Goal: Task Accomplishment & Management: Manage account settings

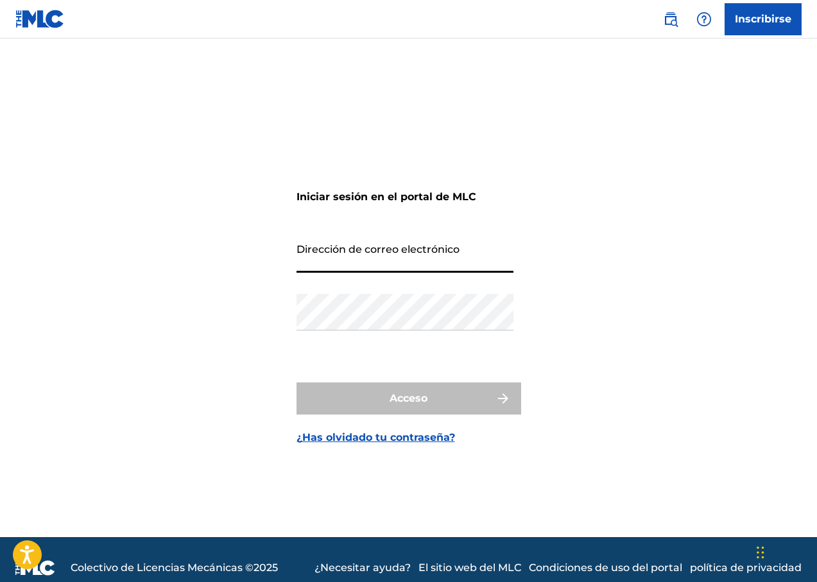
type input "[EMAIL_ADDRESS][DOMAIN_NAME]"
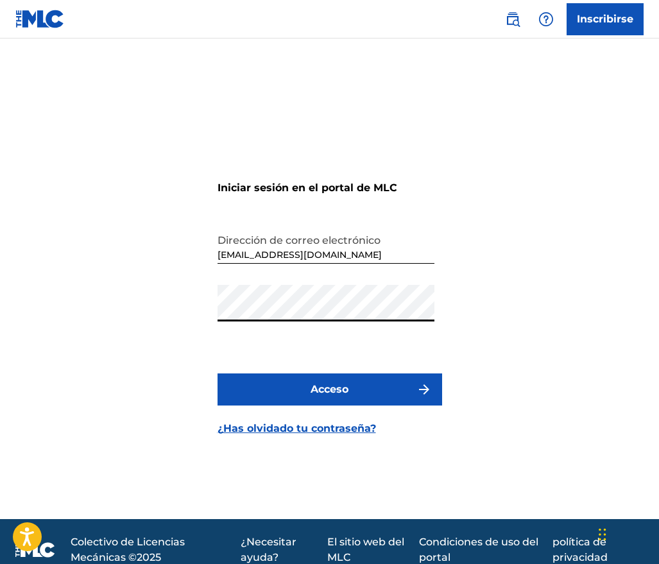
click at [423, 389] on img "submit" at bounding box center [423, 389] width 15 height 15
click at [348, 391] on font "Acceso" at bounding box center [330, 389] width 38 height 12
click at [328, 385] on font "Acceso" at bounding box center [330, 389] width 38 height 12
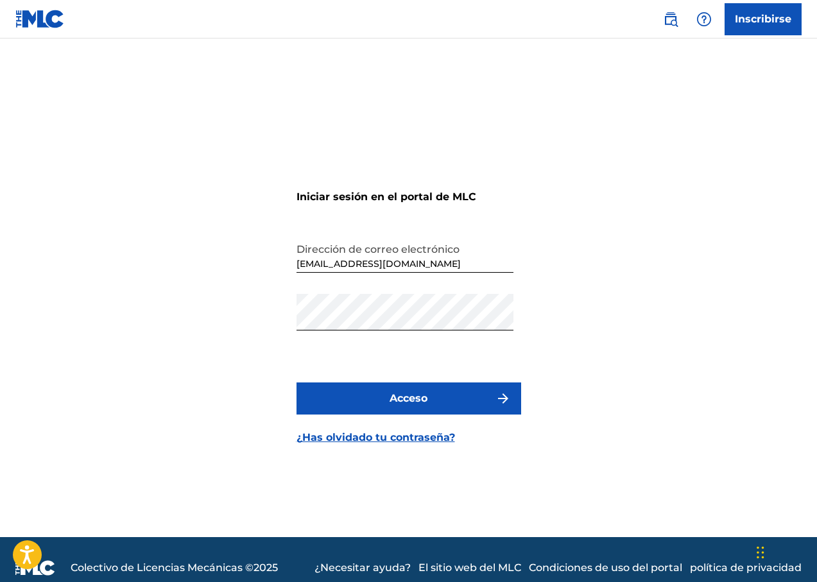
click at [404, 401] on font "Acceso" at bounding box center [408, 398] width 38 height 12
click at [429, 400] on button "Acceso" at bounding box center [408, 398] width 225 height 32
click at [468, 259] on input "[EMAIL_ADDRESS][DOMAIN_NAME]" at bounding box center [404, 254] width 217 height 37
